Goal: Task Accomplishment & Management: Manage account settings

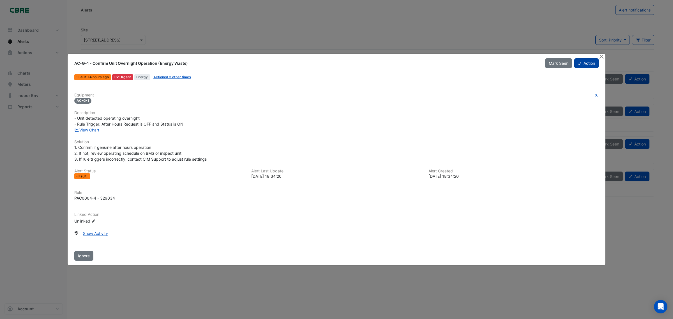
click at [581, 64] on button "Action" at bounding box center [586, 63] width 24 height 10
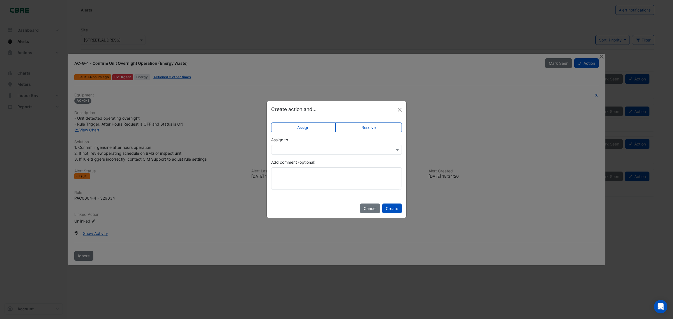
click at [364, 130] on label "Resolve" at bounding box center [368, 128] width 67 height 10
click at [389, 206] on button "Create" at bounding box center [392, 209] width 20 height 10
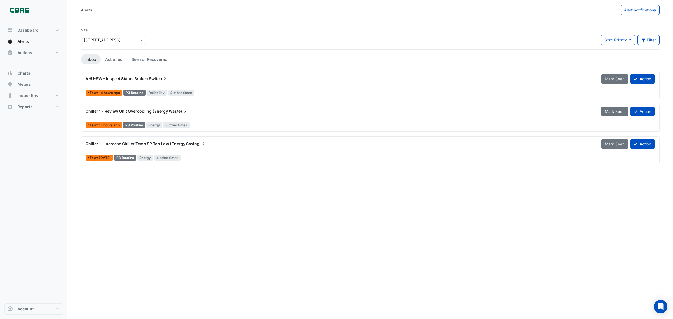
click at [115, 79] on span "AHU-SW - Inspect Status Broken" at bounding box center [117, 78] width 63 height 5
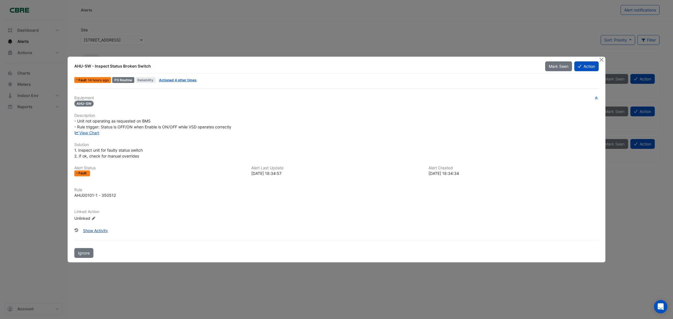
click at [96, 230] on button "Show Activity" at bounding box center [95, 231] width 32 height 10
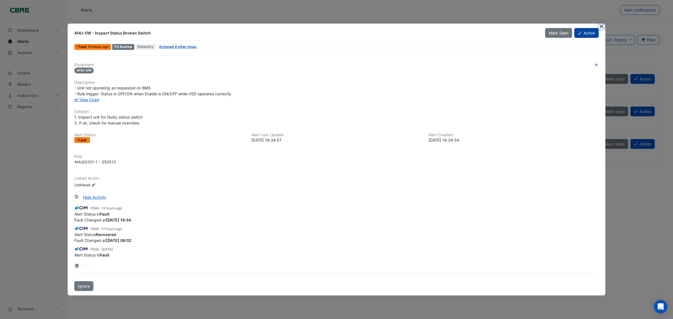
drag, startPoint x: 602, startPoint y: 27, endPoint x: 580, endPoint y: 30, distance: 21.6
click at [600, 27] on button "Close" at bounding box center [601, 27] width 6 height 6
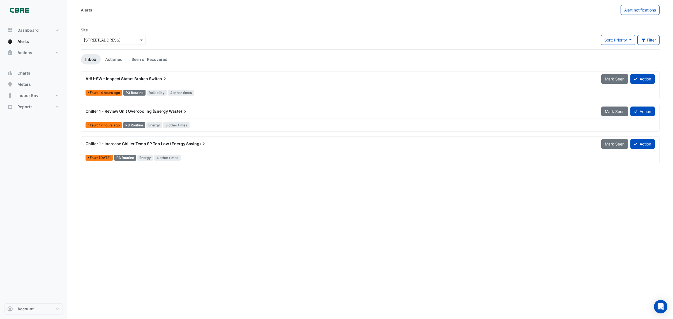
click at [149, 112] on span "Chiller 1 - Review Unit Overcooling (Energy" at bounding box center [127, 111] width 82 height 5
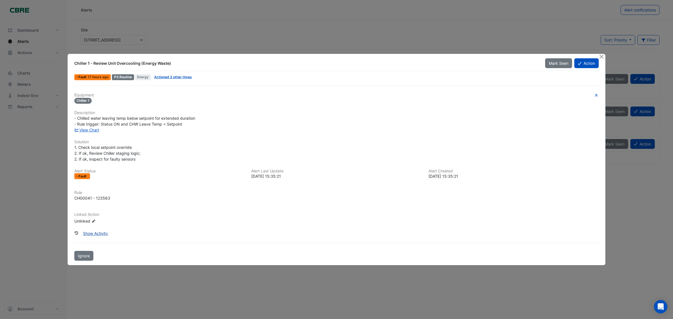
click at [99, 232] on button "Show Activity" at bounding box center [95, 234] width 32 height 10
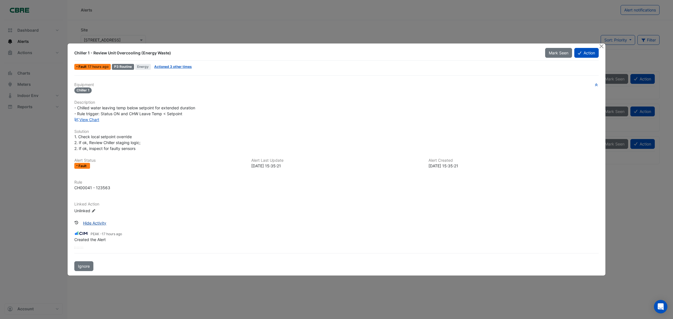
click at [100, 223] on button "Hide Activity" at bounding box center [94, 223] width 31 height 10
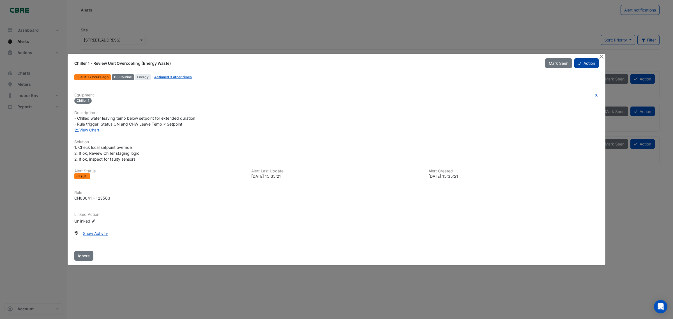
click at [584, 62] on button "Action" at bounding box center [586, 63] width 24 height 10
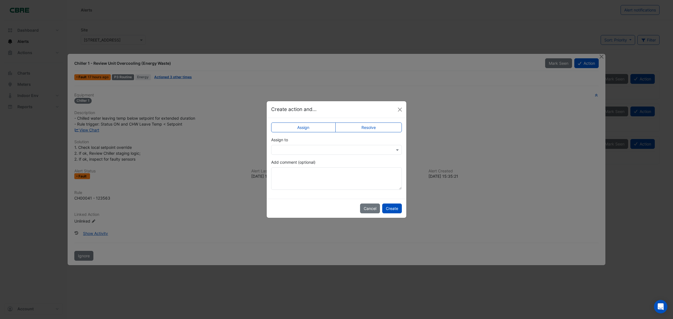
click at [376, 130] on label "Resolve" at bounding box center [368, 128] width 67 height 10
click at [389, 209] on button "Create" at bounding box center [392, 209] width 20 height 10
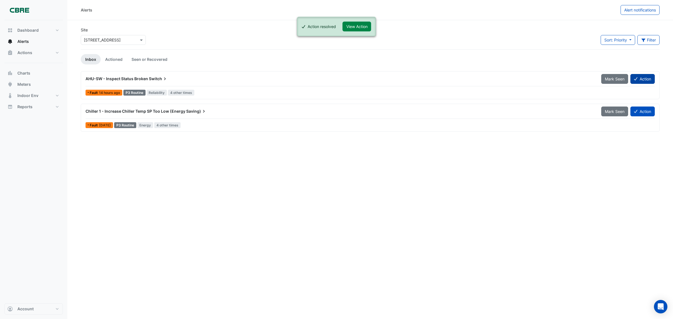
click at [651, 82] on button "Action" at bounding box center [642, 79] width 24 height 10
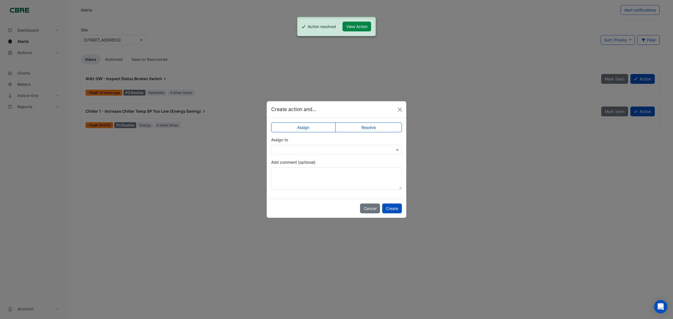
click at [392, 125] on label "Resolve" at bounding box center [368, 128] width 67 height 10
click at [402, 107] on button "Close" at bounding box center [400, 109] width 8 height 8
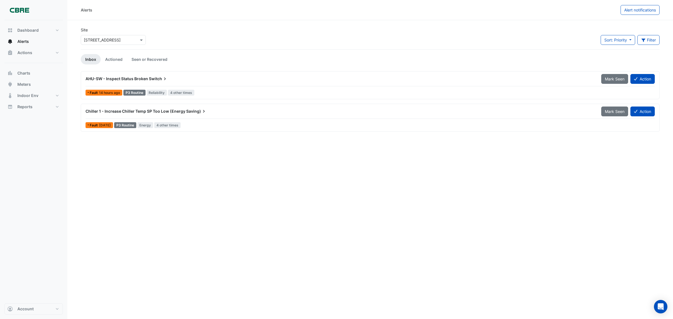
click at [201, 110] on icon at bounding box center [204, 112] width 6 height 6
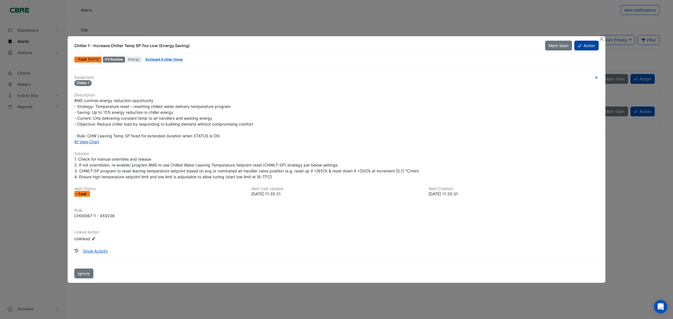
click at [579, 48] on button "Action" at bounding box center [586, 46] width 24 height 10
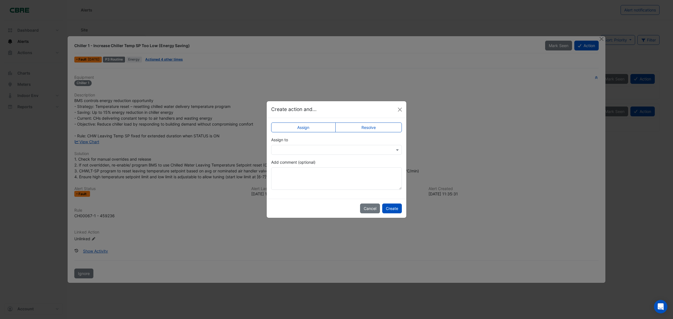
drag, startPoint x: 358, startPoint y: 126, endPoint x: 346, endPoint y: 147, distance: 24.2
click at [347, 149] on app-escalated-ticket-simple-upsert "Assign Resolve Assign to Add comment (optional)" at bounding box center [336, 158] width 131 height 63
click at [346, 147] on input "text" at bounding box center [330, 150] width 113 height 6
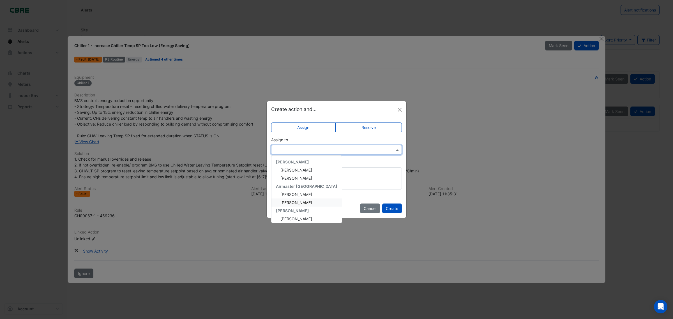
click at [299, 201] on span "[PERSON_NAME]" at bounding box center [296, 202] width 32 height 5
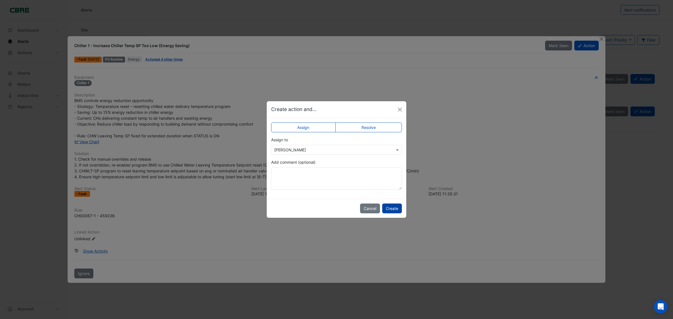
click at [390, 207] on button "Create" at bounding box center [392, 209] width 20 height 10
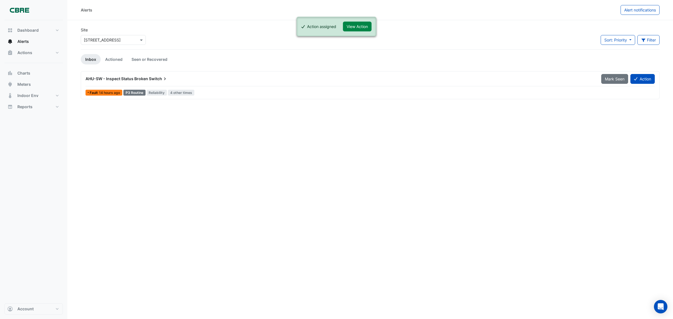
click at [101, 80] on span "AHU-SW - Inspect Status Broken" at bounding box center [117, 78] width 63 height 5
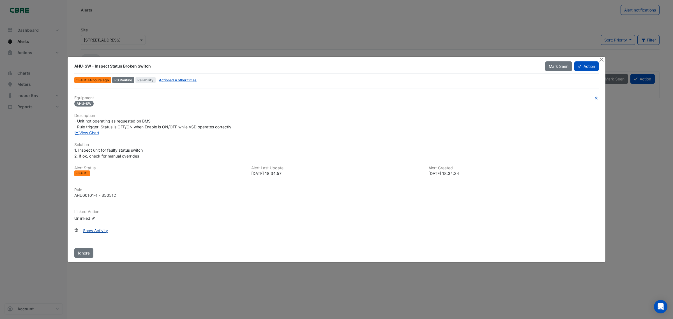
click at [105, 230] on button "Show Activity" at bounding box center [95, 231] width 32 height 10
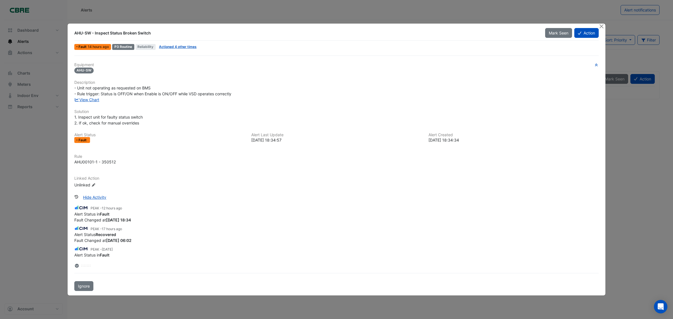
drag, startPoint x: 144, startPoint y: 241, endPoint x: 74, endPoint y: 242, distance: 70.1
click at [74, 242] on div "Fault Changed at [DATE] 06:02" at bounding box center [336, 240] width 524 height 6
click at [602, 25] on button "Close" at bounding box center [601, 27] width 6 height 6
